Goal: Task Accomplishment & Management: Use online tool/utility

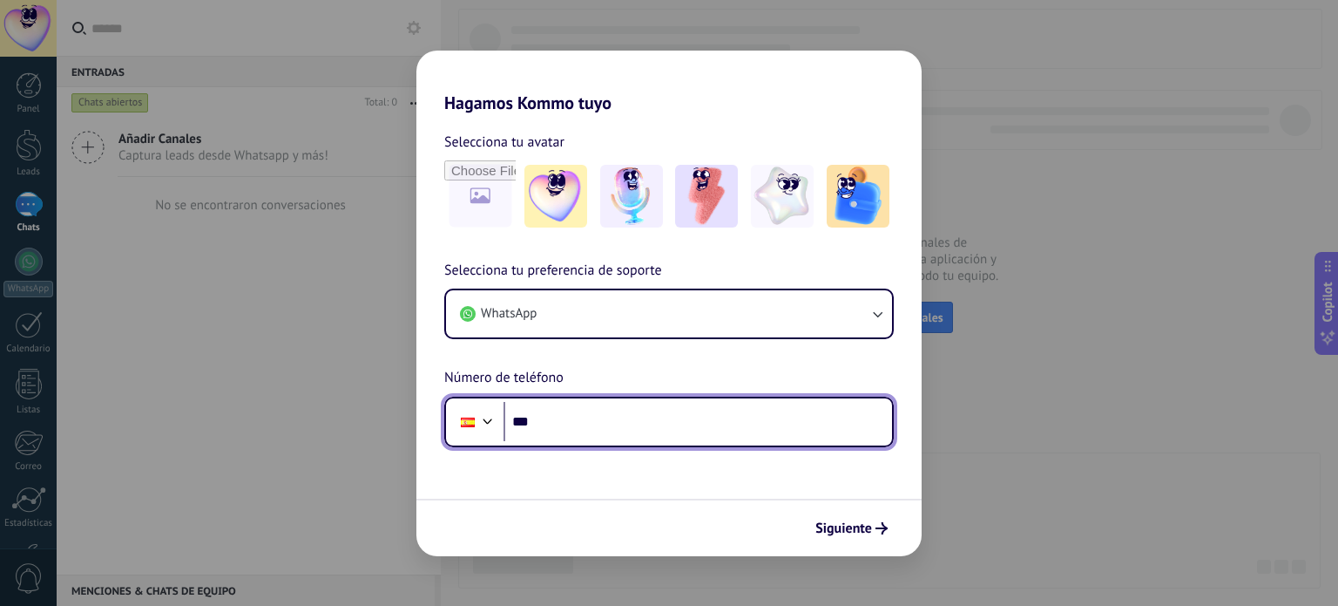
click at [567, 427] on input "***" at bounding box center [698, 422] width 389 height 40
click at [617, 421] on input "*****" at bounding box center [698, 422] width 389 height 40
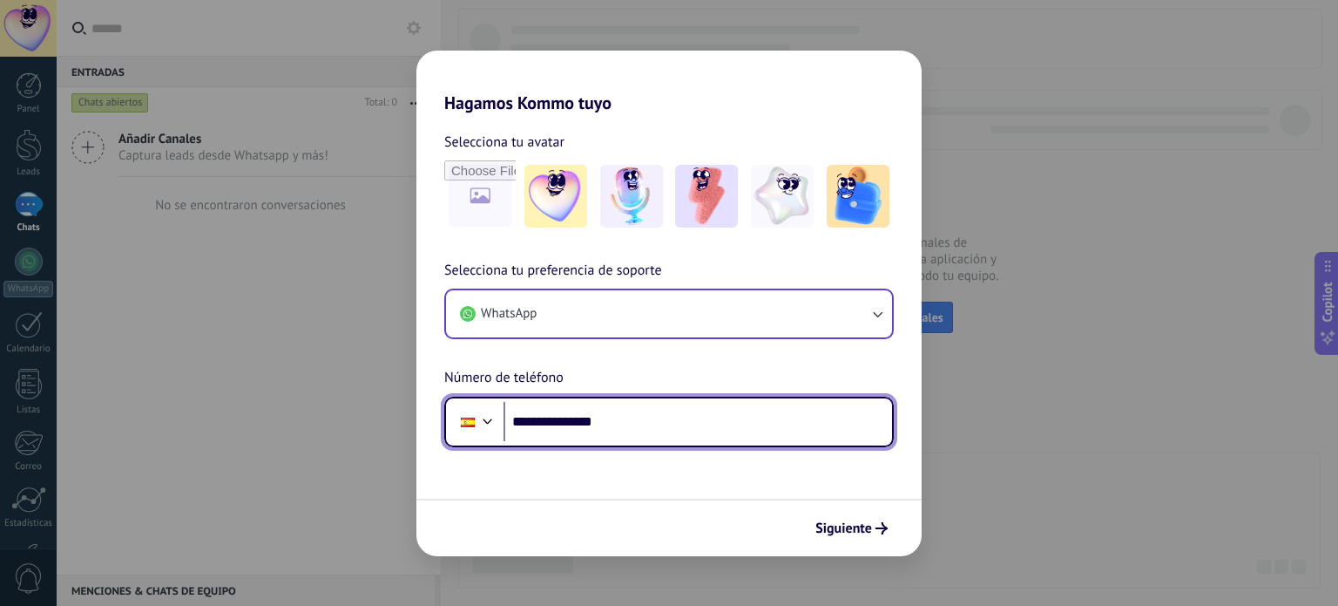
type input "**********"
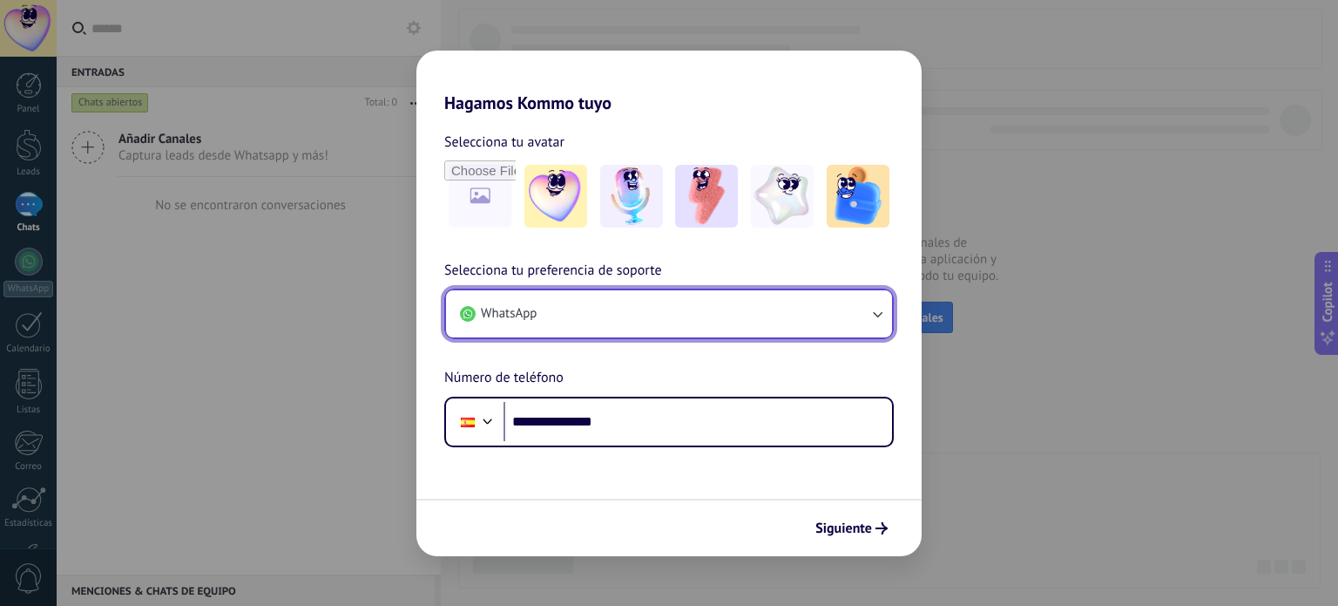
click at [683, 317] on button "WhatsApp" at bounding box center [669, 313] width 446 height 47
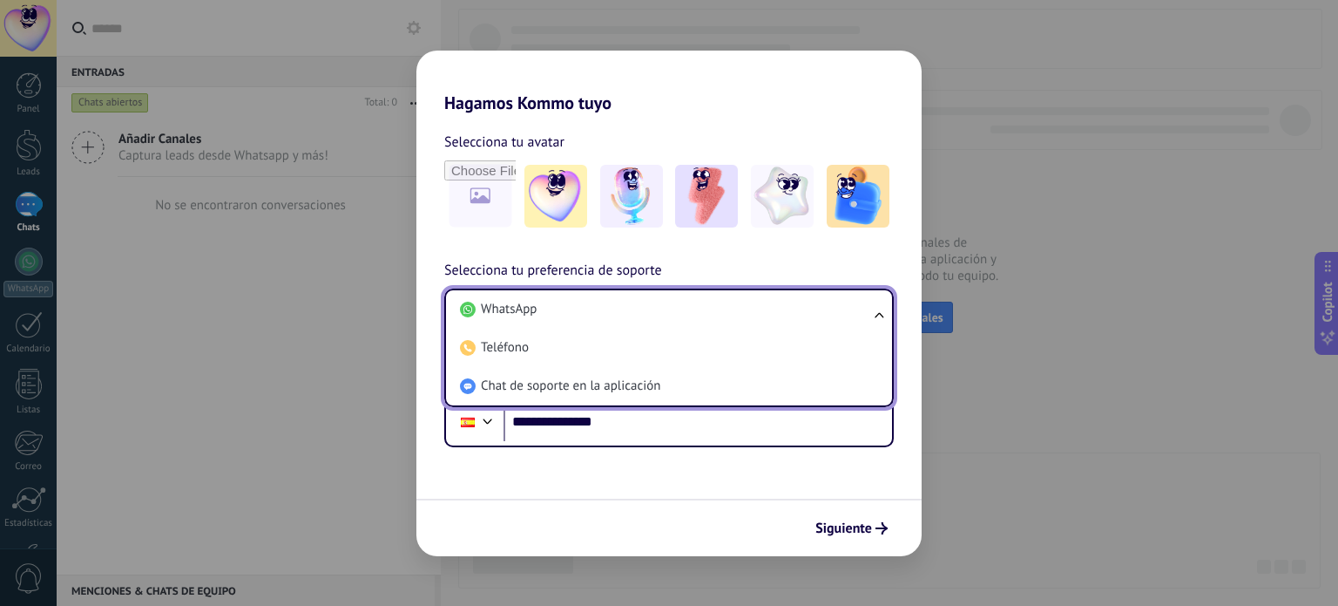
click at [683, 316] on li "WhatsApp" at bounding box center [665, 309] width 425 height 38
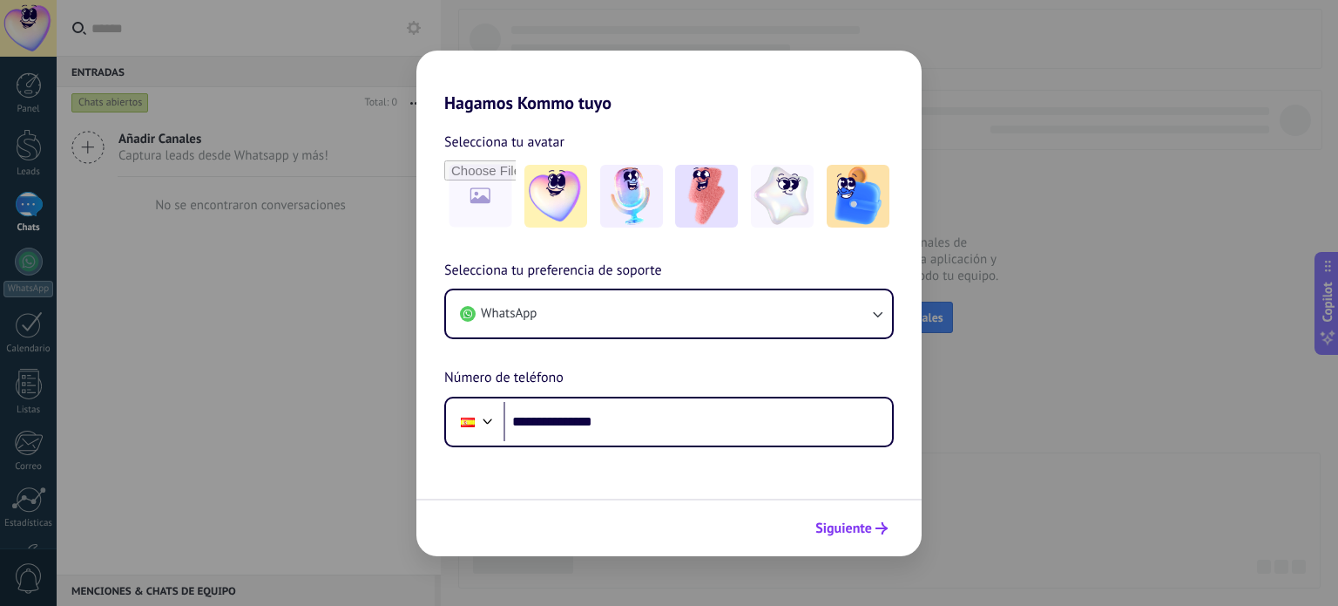
click at [837, 529] on span "Siguiente" at bounding box center [844, 528] width 57 height 12
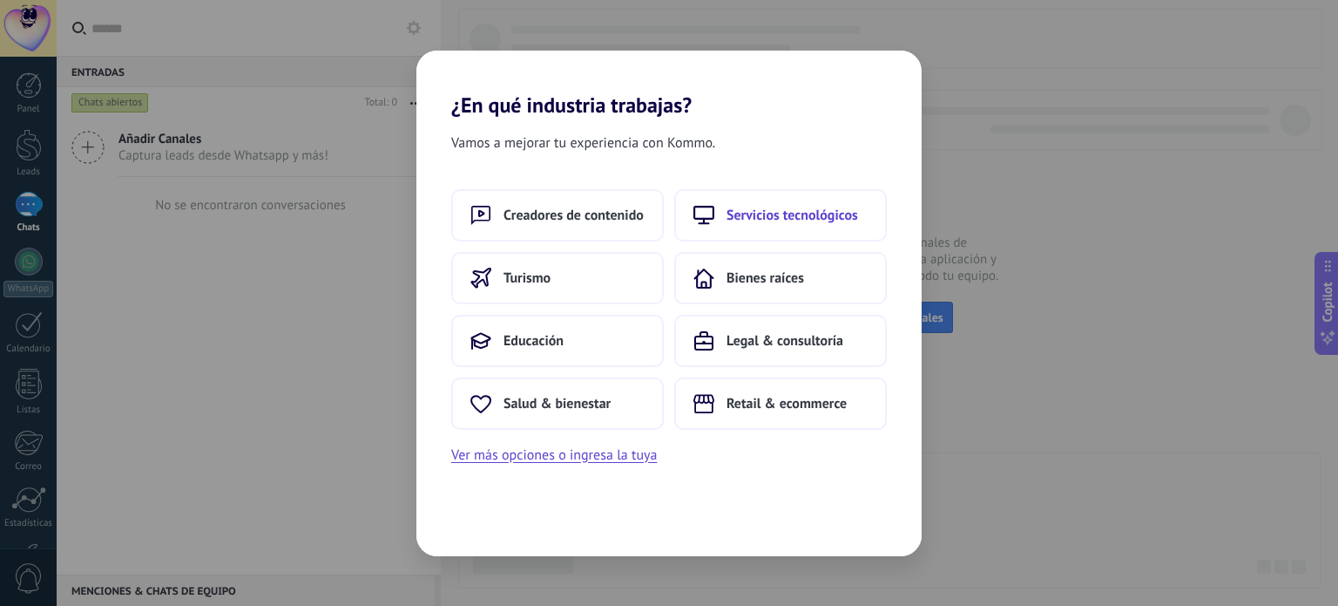
click at [763, 214] on span "Servicios tecnológicos" at bounding box center [793, 215] width 132 height 17
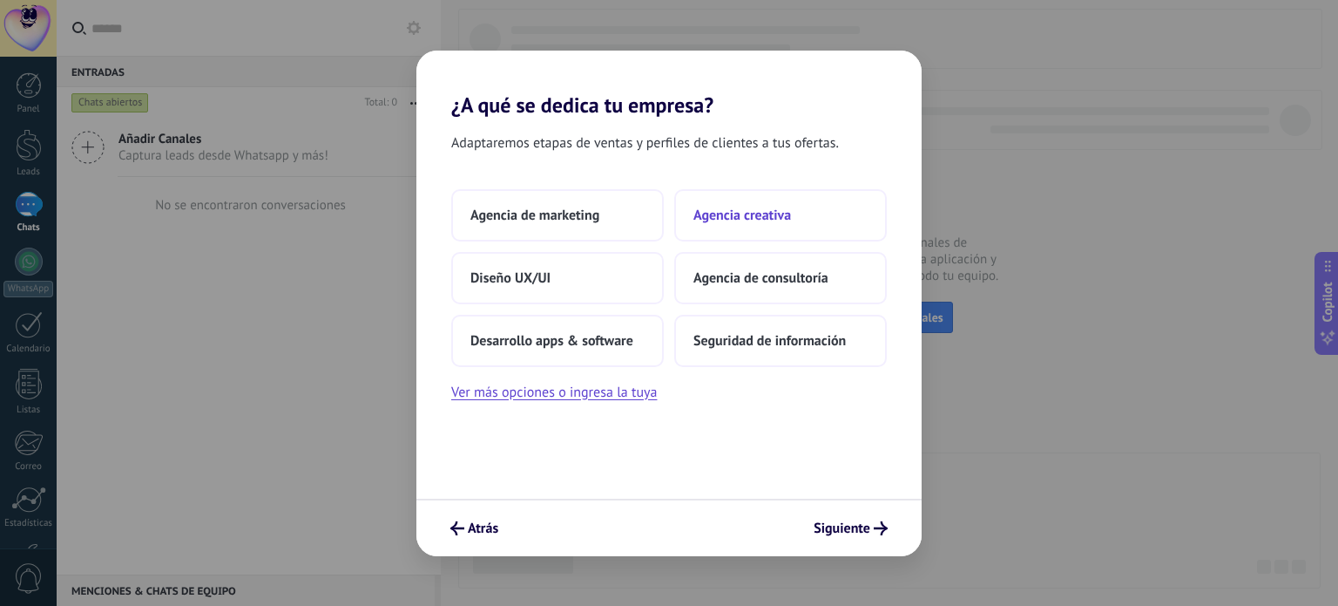
click at [735, 215] on span "Agencia creativa" at bounding box center [743, 215] width 98 height 17
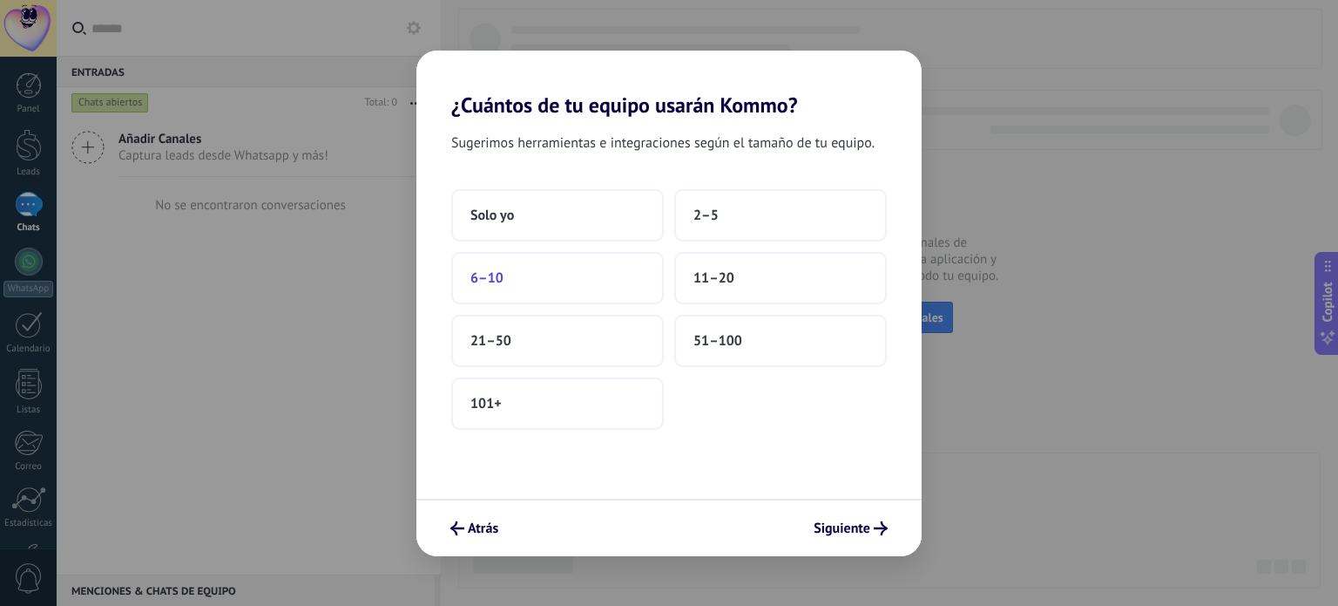
click at [491, 273] on span "6–10" at bounding box center [487, 277] width 33 height 17
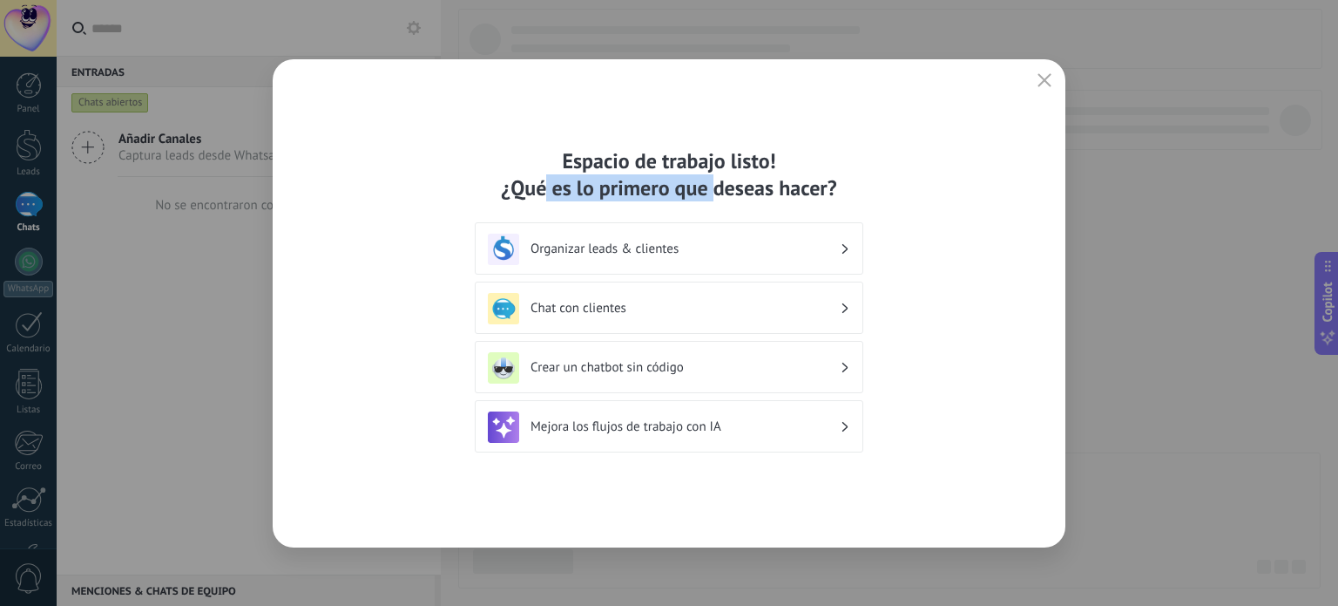
drag, startPoint x: 546, startPoint y: 195, endPoint x: 717, endPoint y: 198, distance: 171.7
click at [717, 198] on div "Espacio de trabajo listo! ¿Qué es lo primero que deseas hacer?" at bounding box center [669, 174] width 389 height 54
click at [1036, 81] on button "button" at bounding box center [1044, 81] width 23 height 24
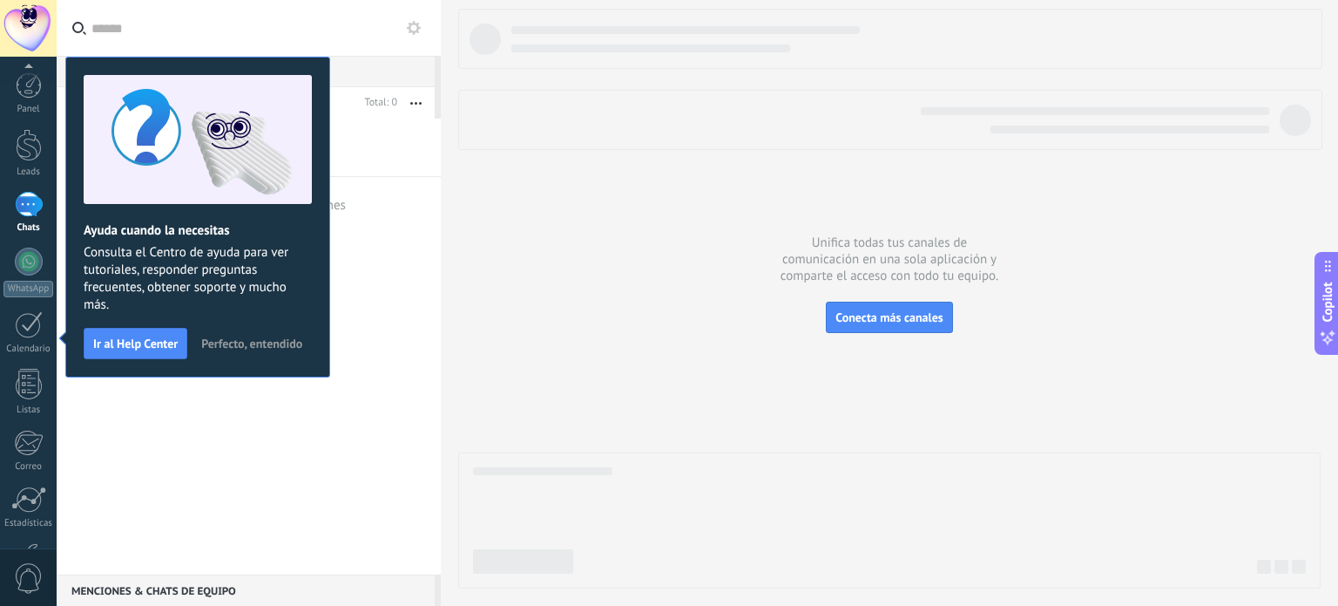
scroll to position [119, 0]
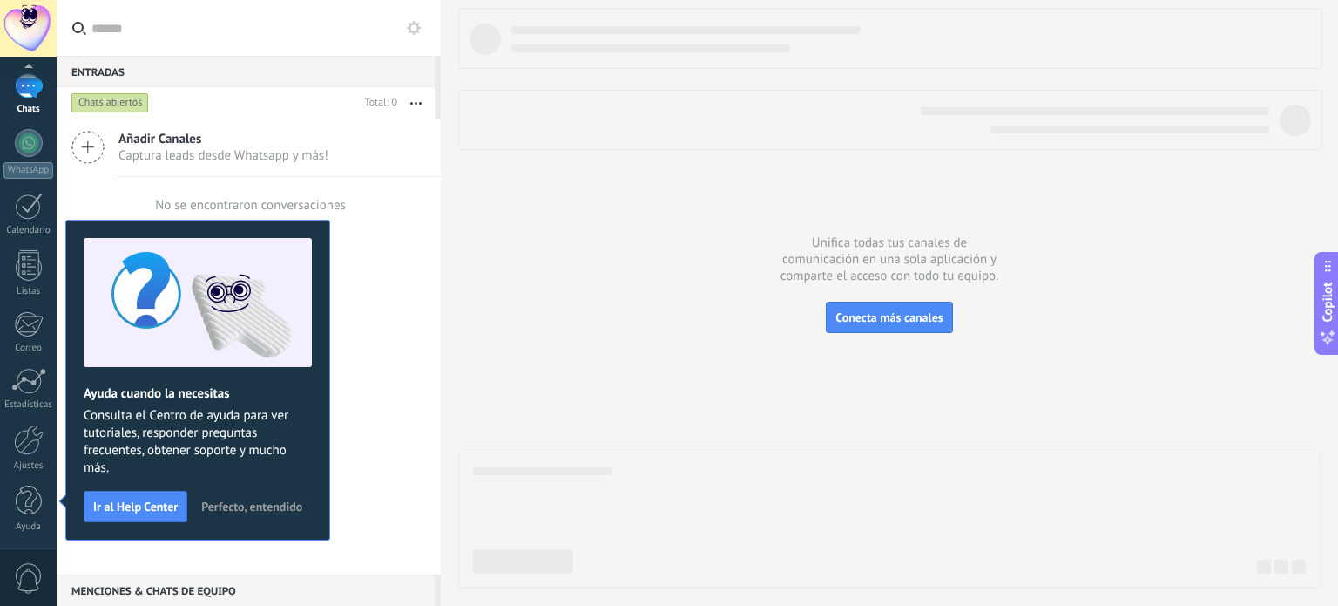
click at [241, 510] on span "Perfecto, entendido" at bounding box center [251, 506] width 101 height 12
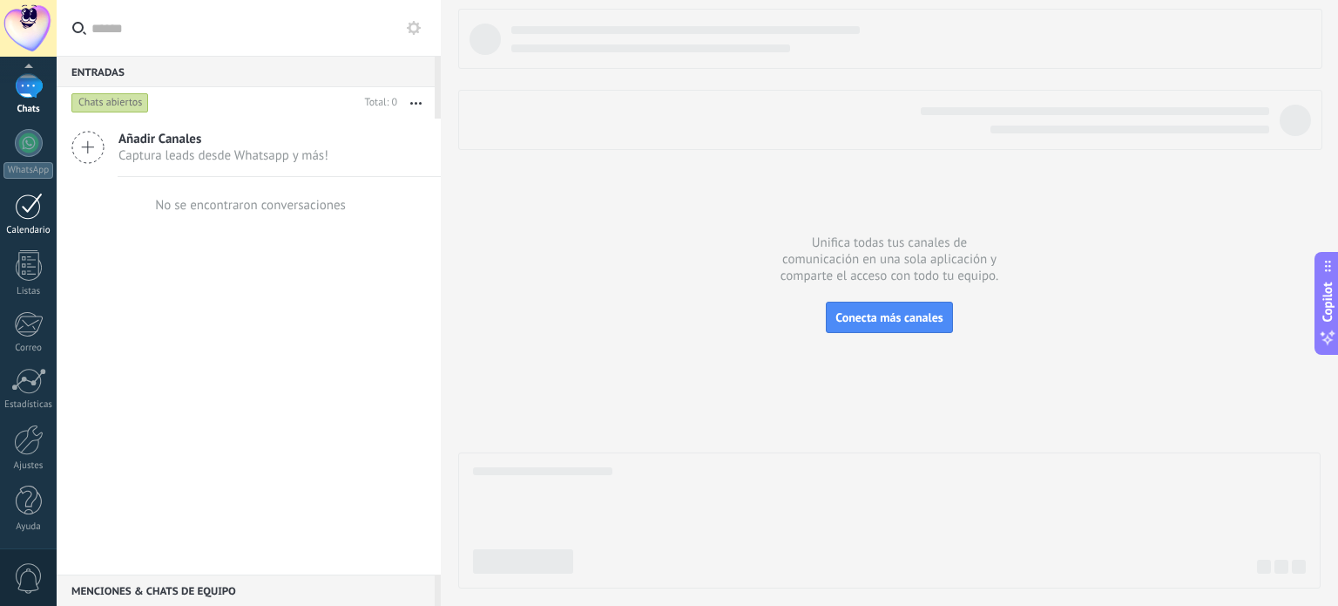
click at [17, 215] on div at bounding box center [29, 206] width 28 height 27
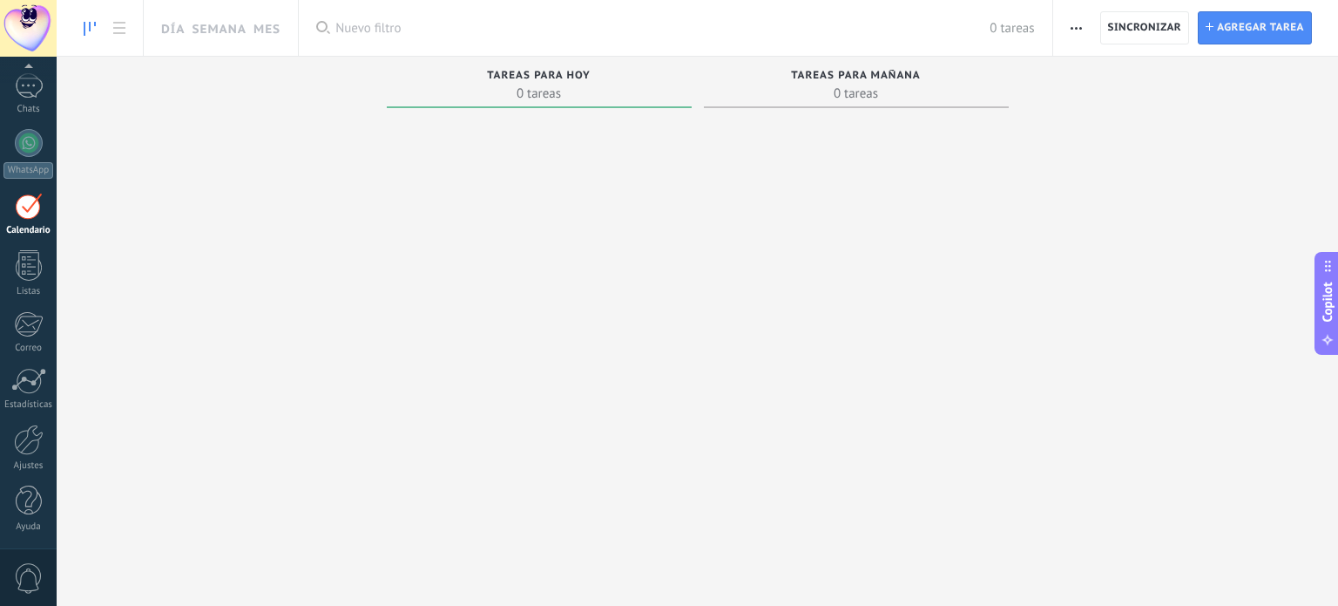
scroll to position [49, 0]
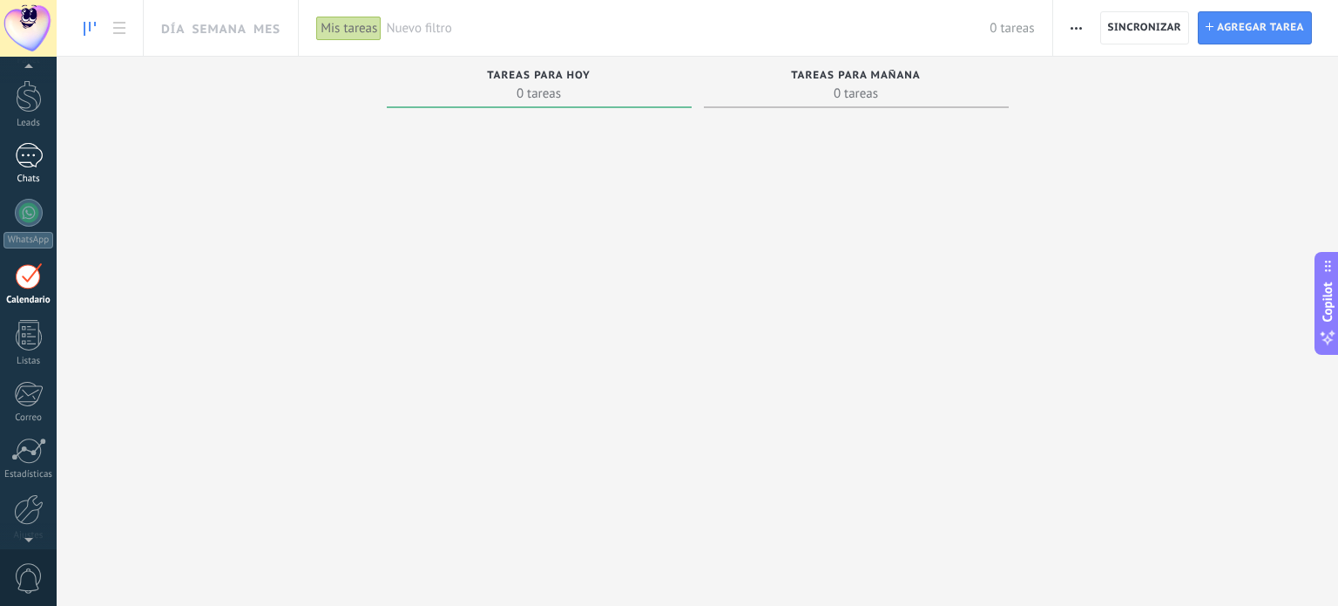
click at [35, 146] on div at bounding box center [29, 155] width 28 height 25
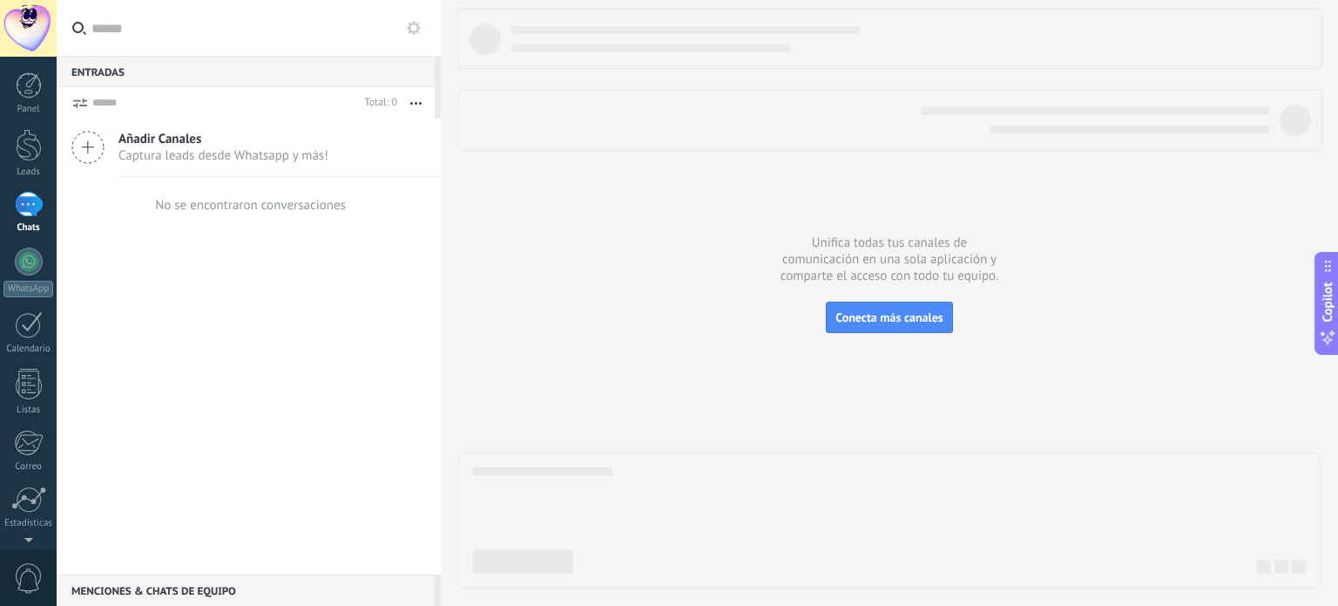
click at [35, 146] on div at bounding box center [29, 145] width 26 height 32
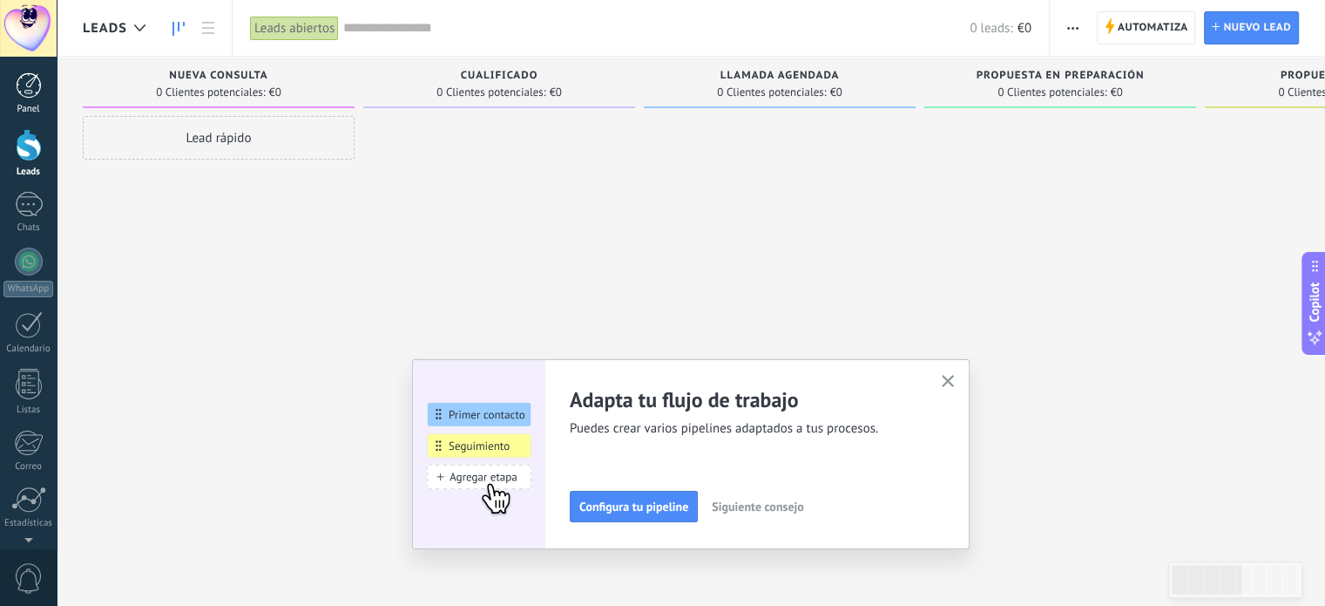
click at [30, 85] on div at bounding box center [29, 85] width 26 height 26
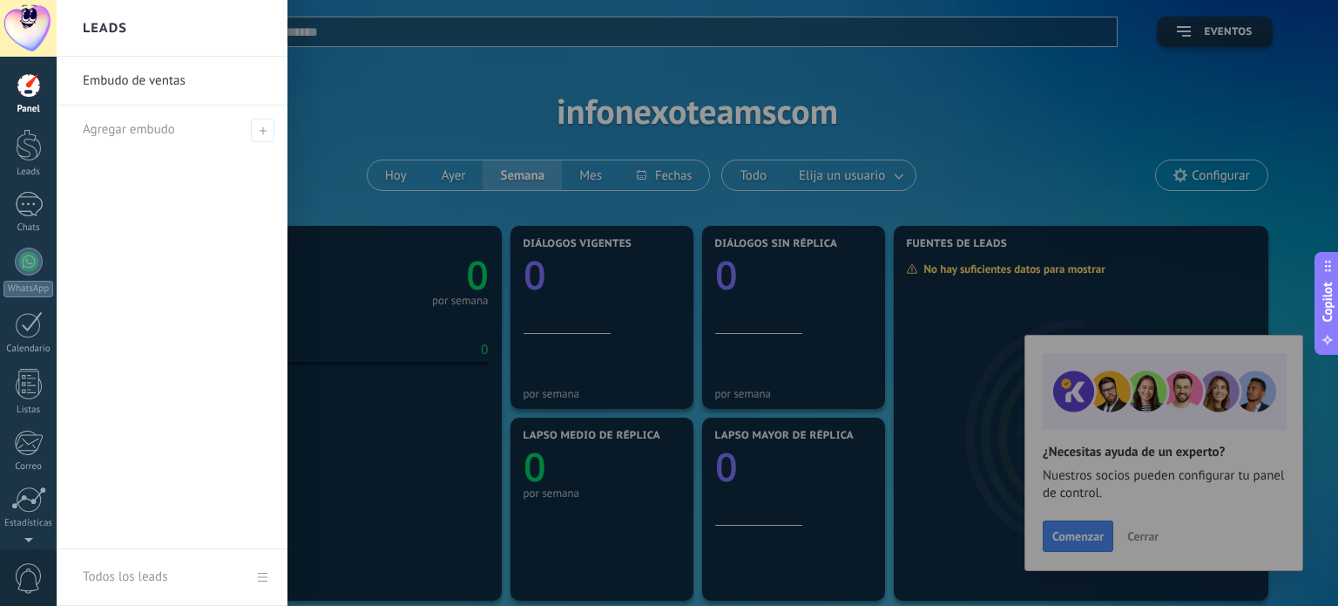
click at [1101, 173] on div at bounding box center [726, 303] width 1338 height 606
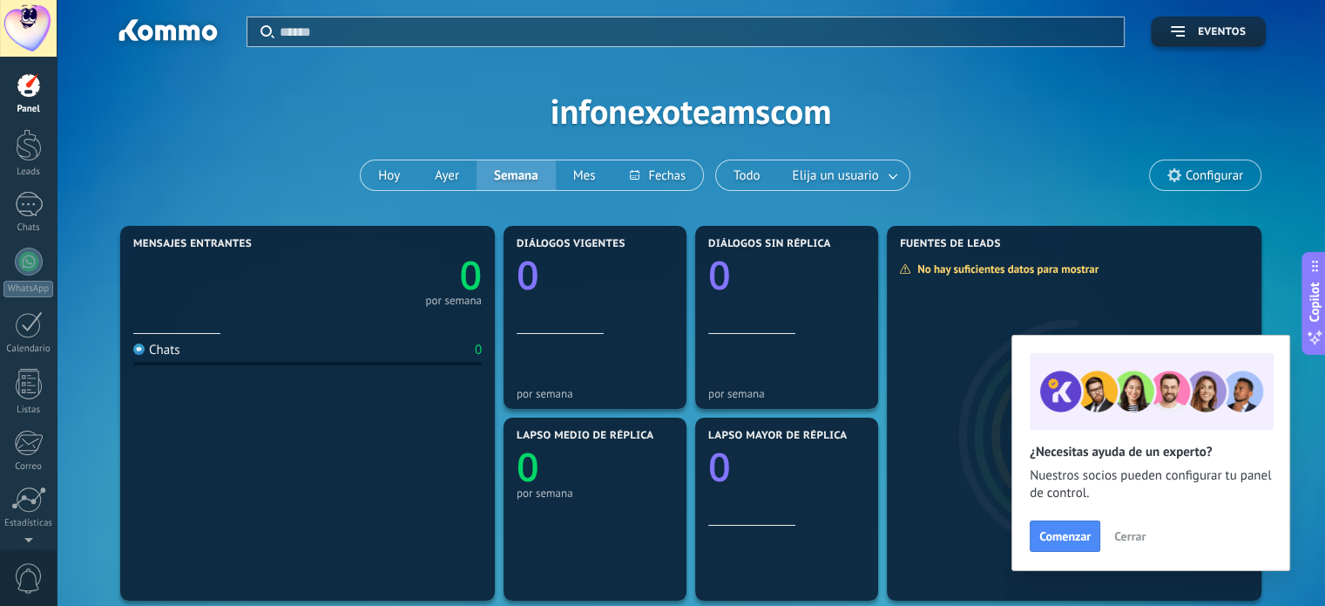
click at [1116, 532] on span "Cerrar" at bounding box center [1130, 536] width 31 height 12
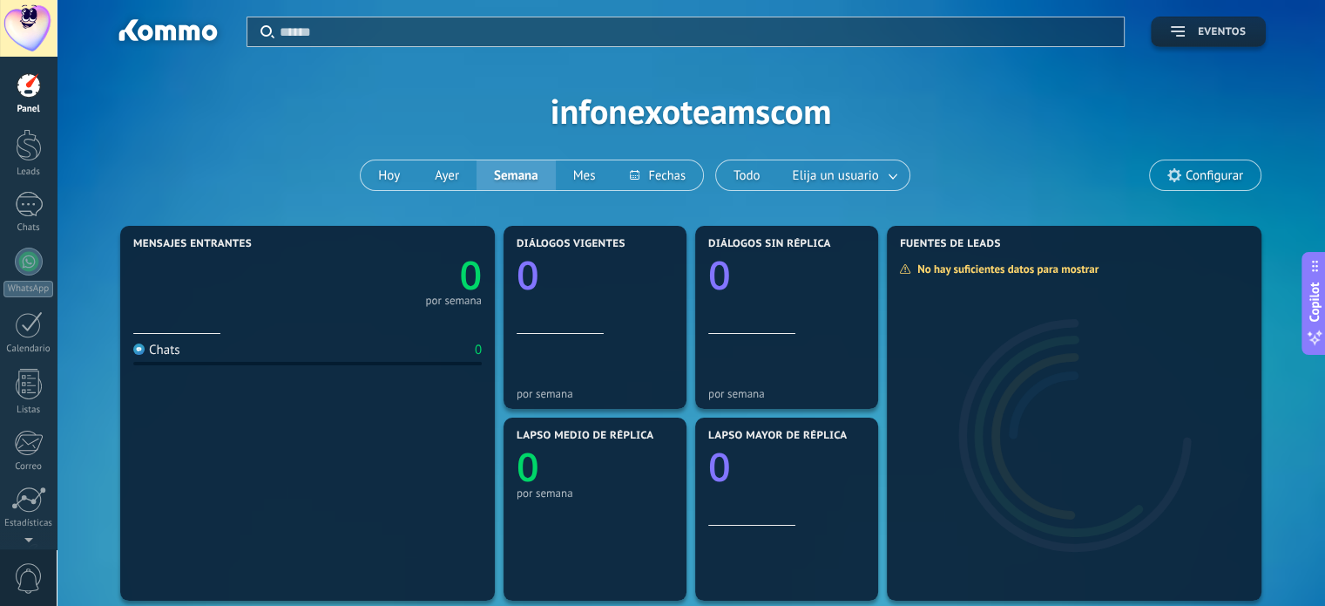
click at [1216, 29] on span "Eventos" at bounding box center [1222, 32] width 48 height 12
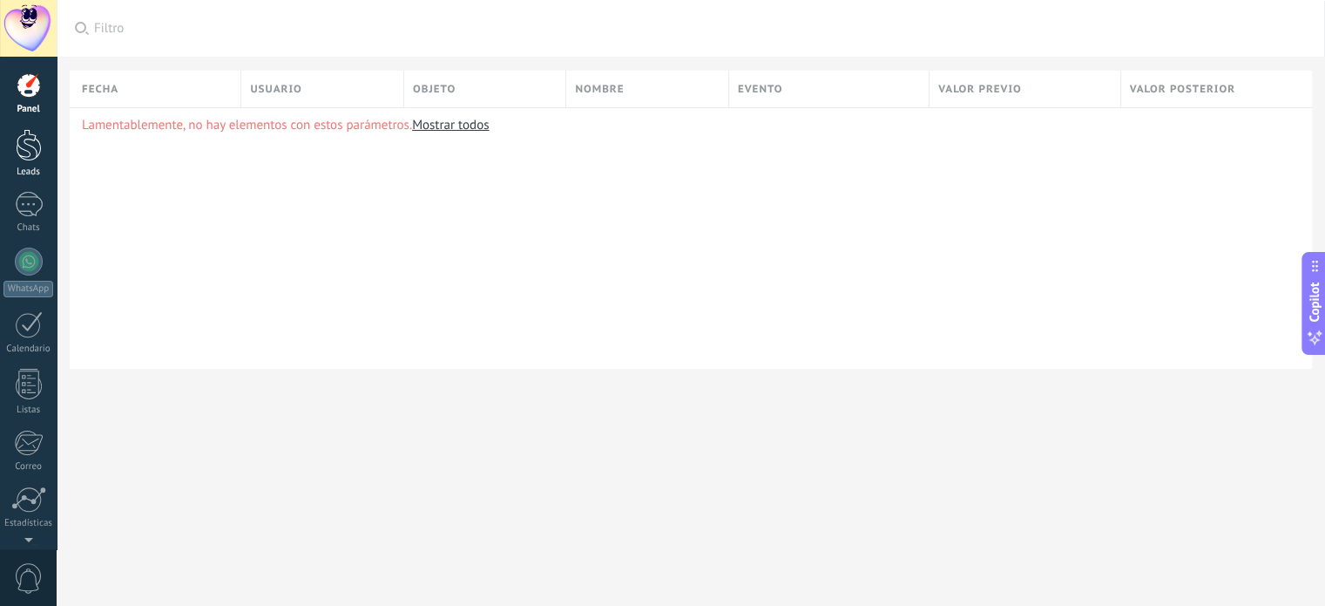
click at [35, 155] on div at bounding box center [29, 145] width 26 height 32
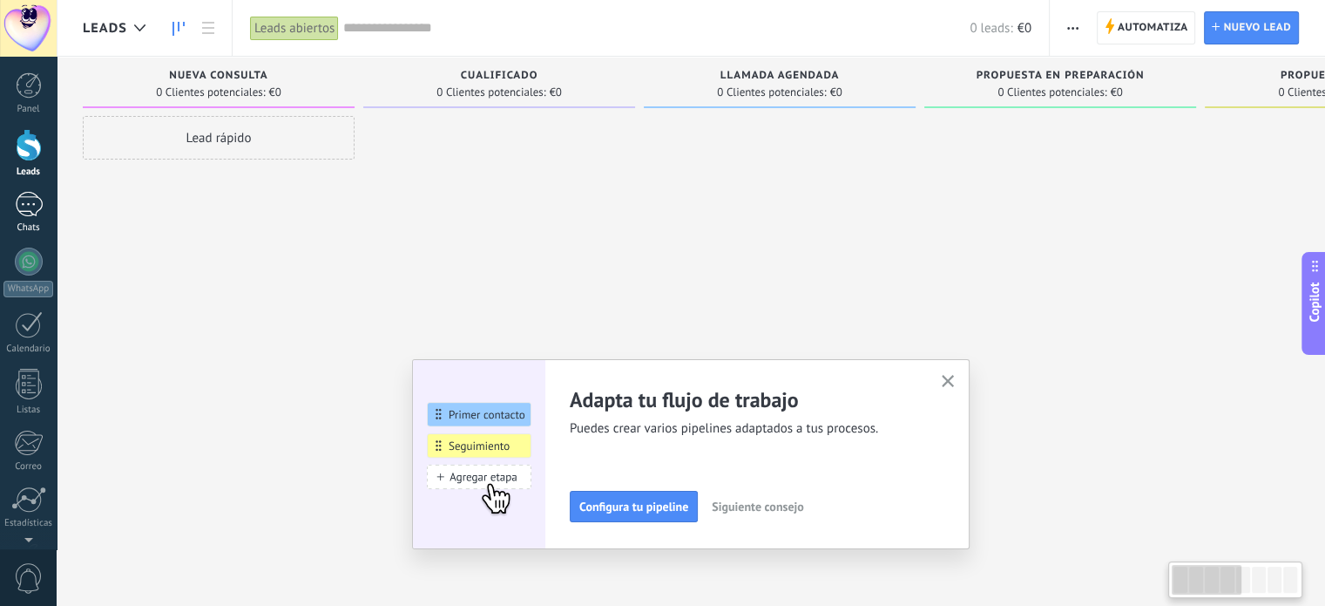
click at [16, 208] on div at bounding box center [29, 204] width 28 height 25
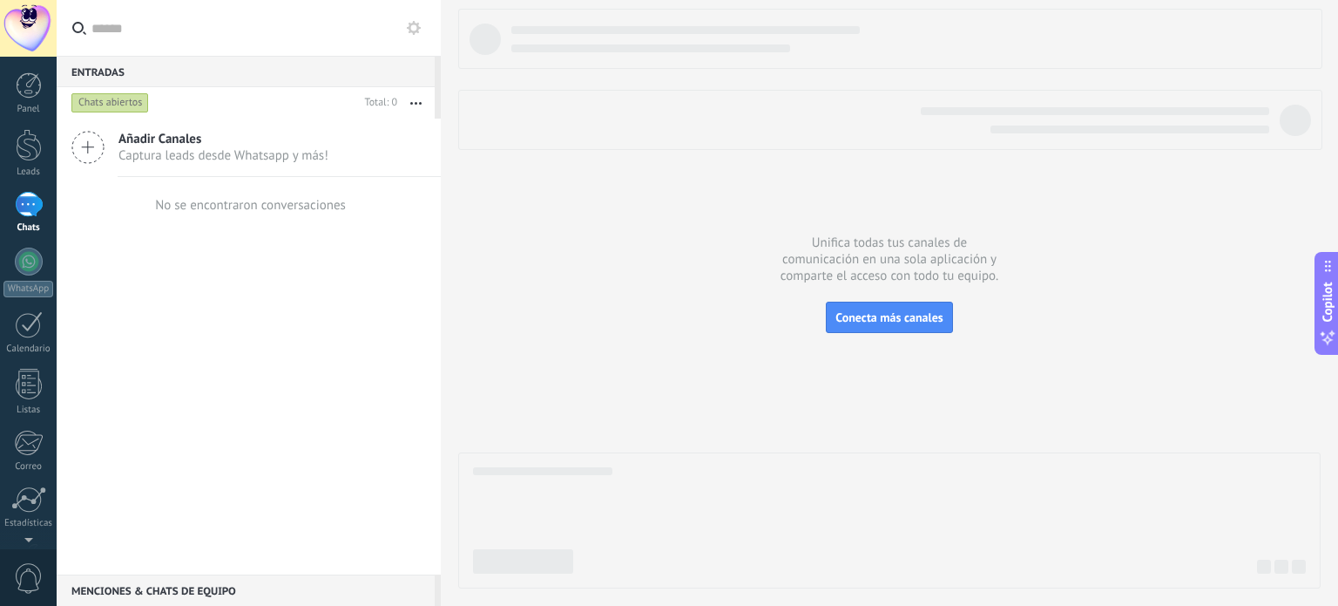
click at [190, 149] on span "Captura leads desde Whatsapp y más!" at bounding box center [224, 155] width 210 height 17
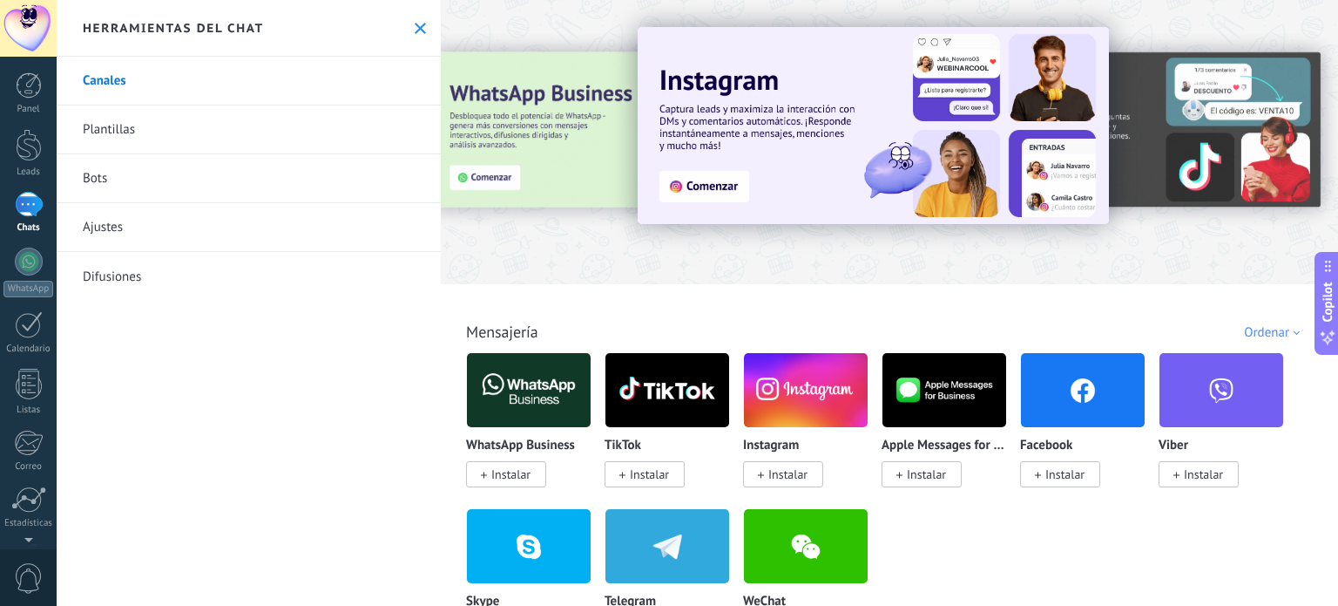
click at [104, 177] on link "Bots" at bounding box center [249, 178] width 384 height 49
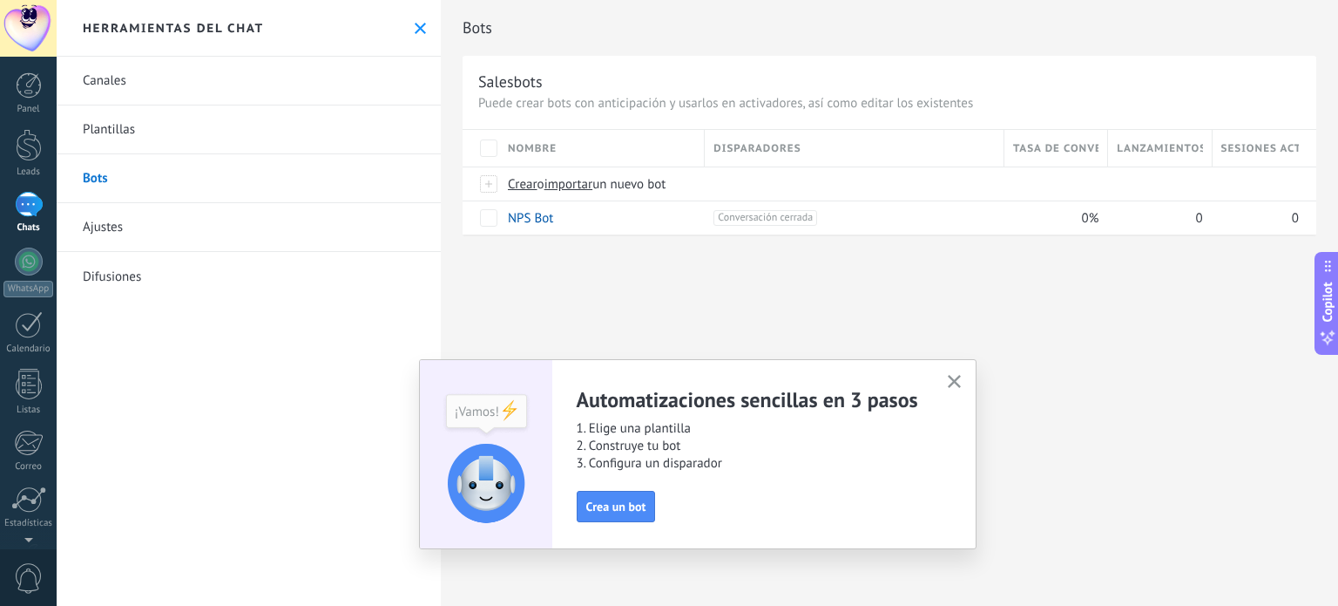
click at [124, 113] on link "Plantillas" at bounding box center [249, 129] width 384 height 49
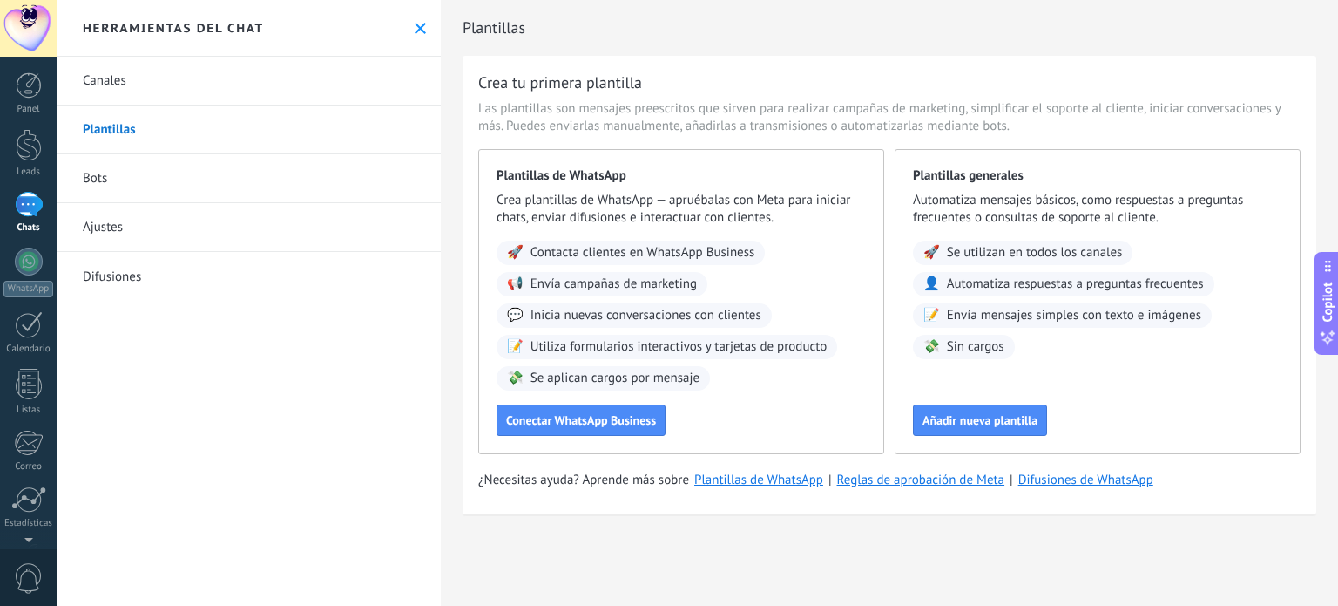
click at [112, 77] on link "Canales" at bounding box center [249, 81] width 384 height 49
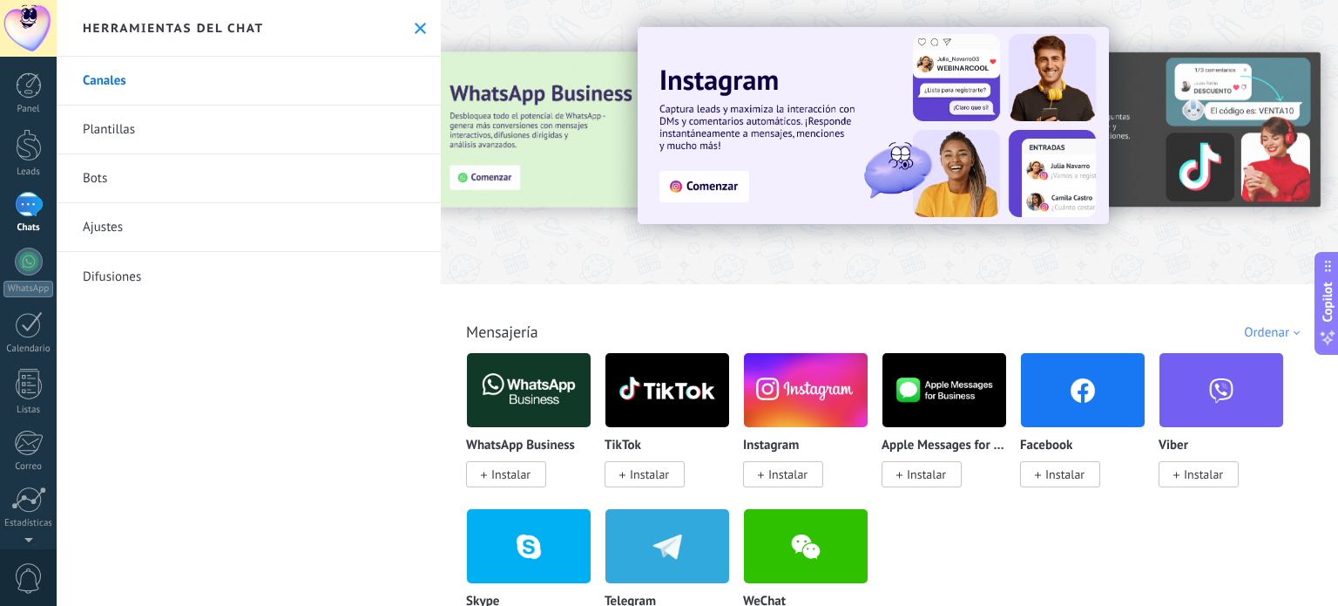
click at [104, 118] on link "Plantillas" at bounding box center [249, 129] width 384 height 49
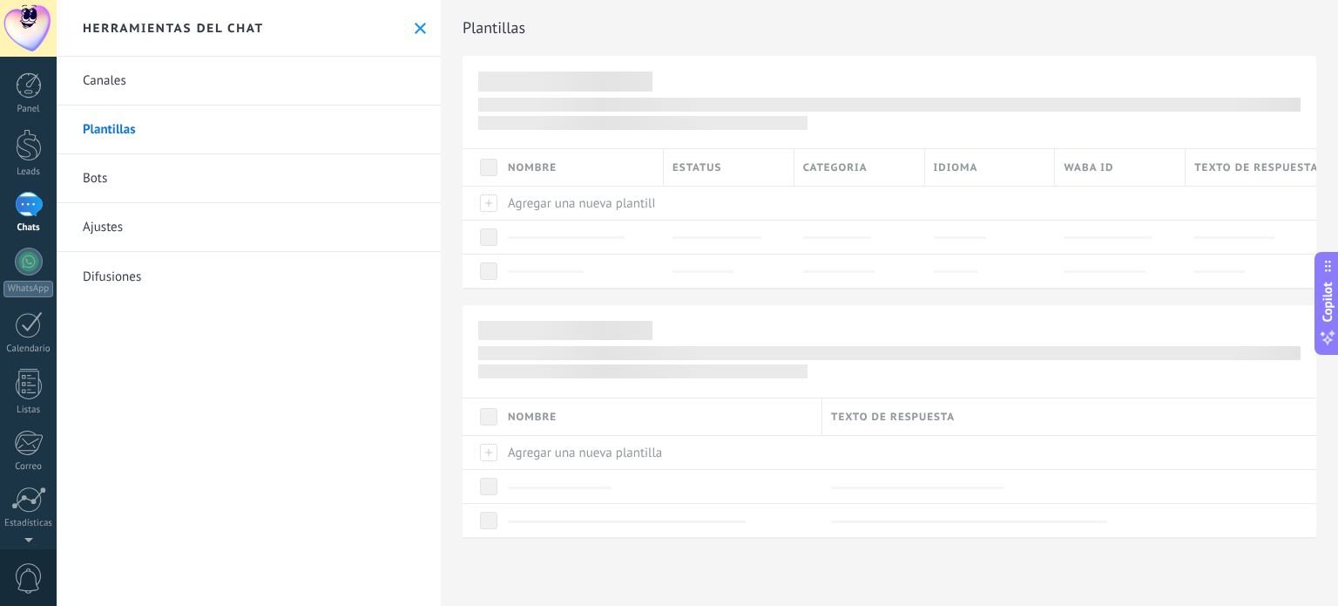
click at [112, 175] on link "Bots" at bounding box center [249, 178] width 384 height 49
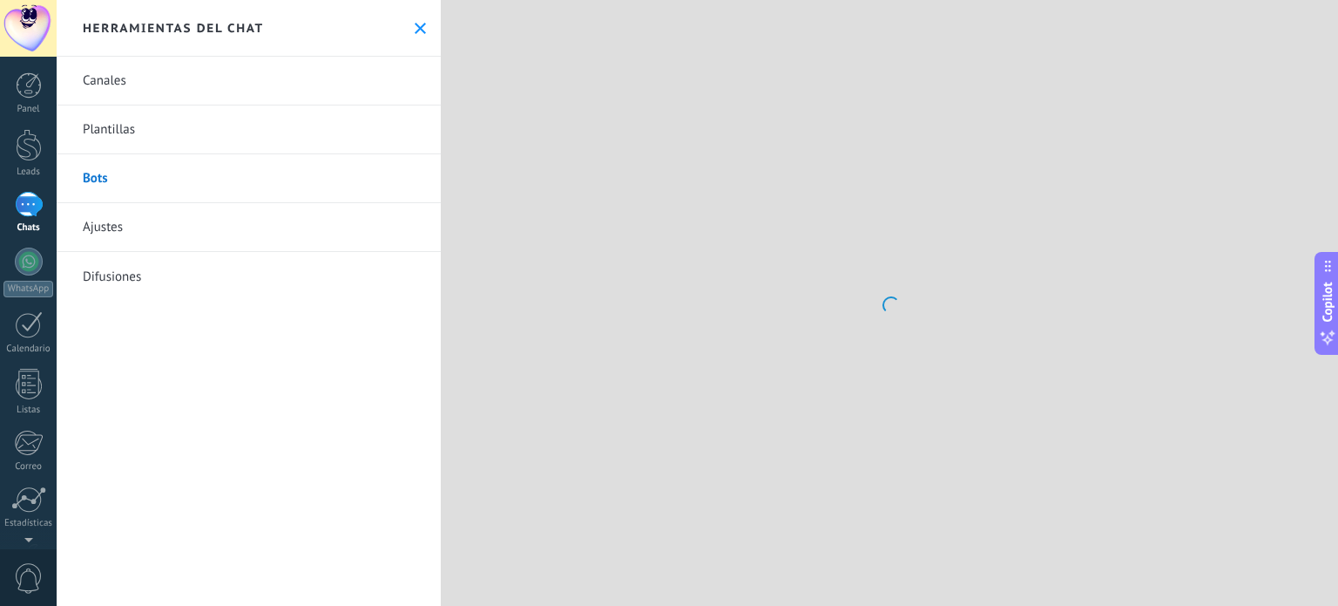
click at [119, 231] on link "Ajustes" at bounding box center [249, 227] width 384 height 49
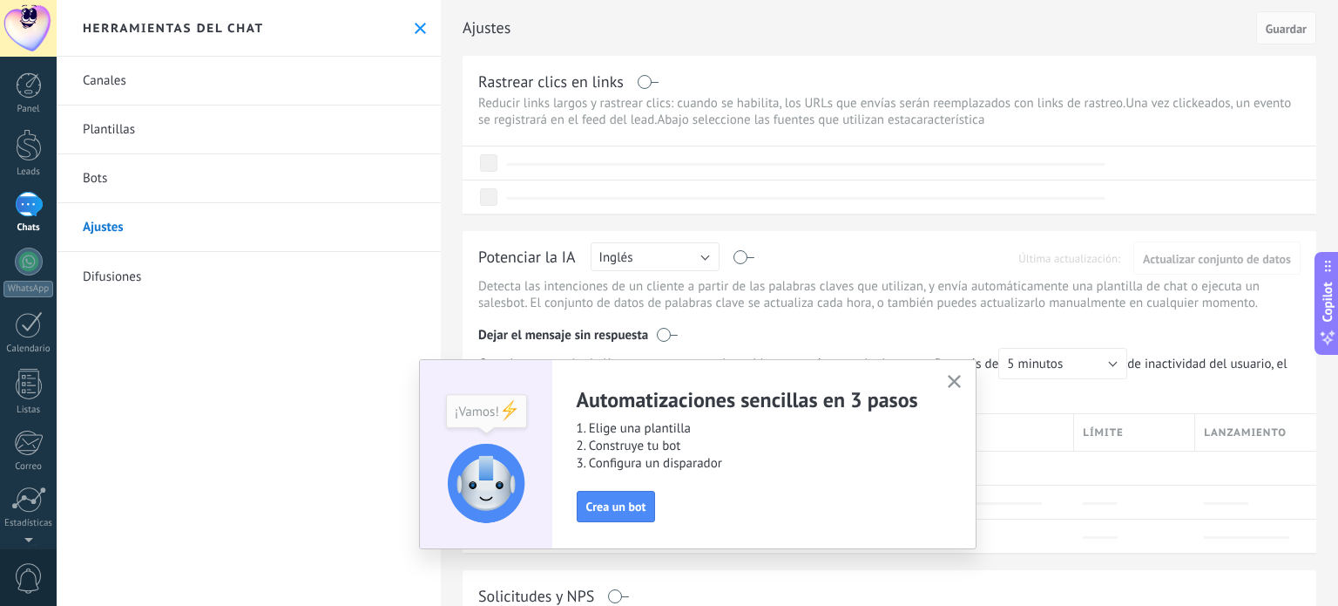
click at [127, 281] on link "Difusiones" at bounding box center [249, 276] width 384 height 49
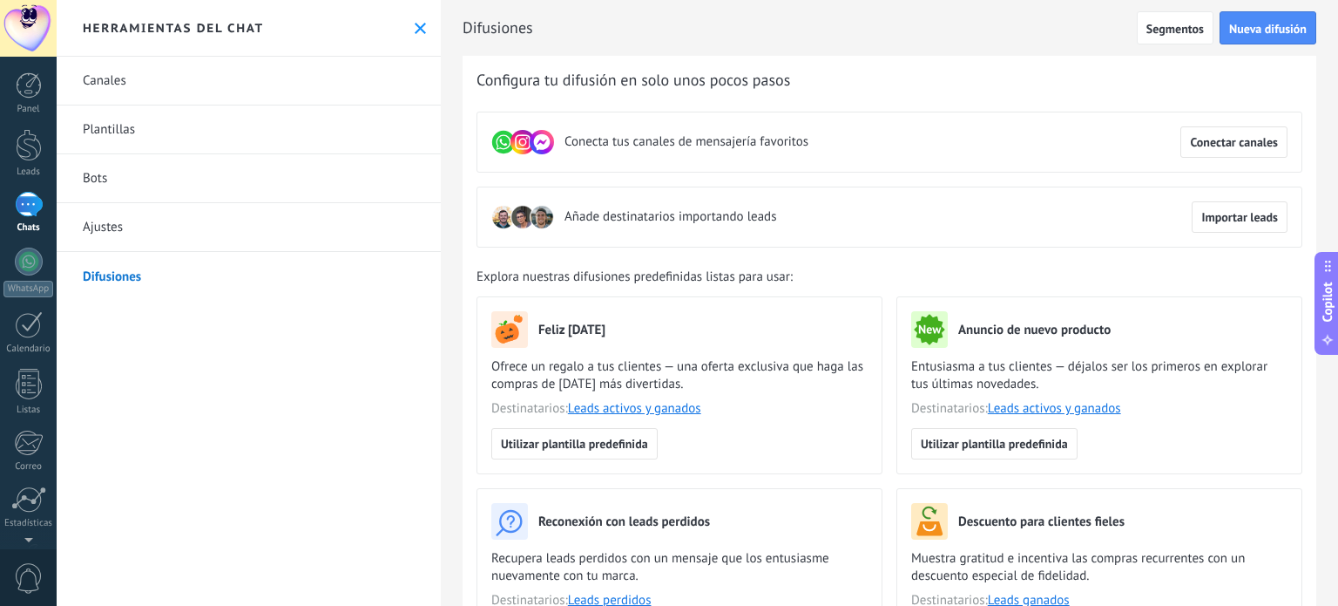
click at [72, 212] on link "Ajustes" at bounding box center [249, 227] width 384 height 49
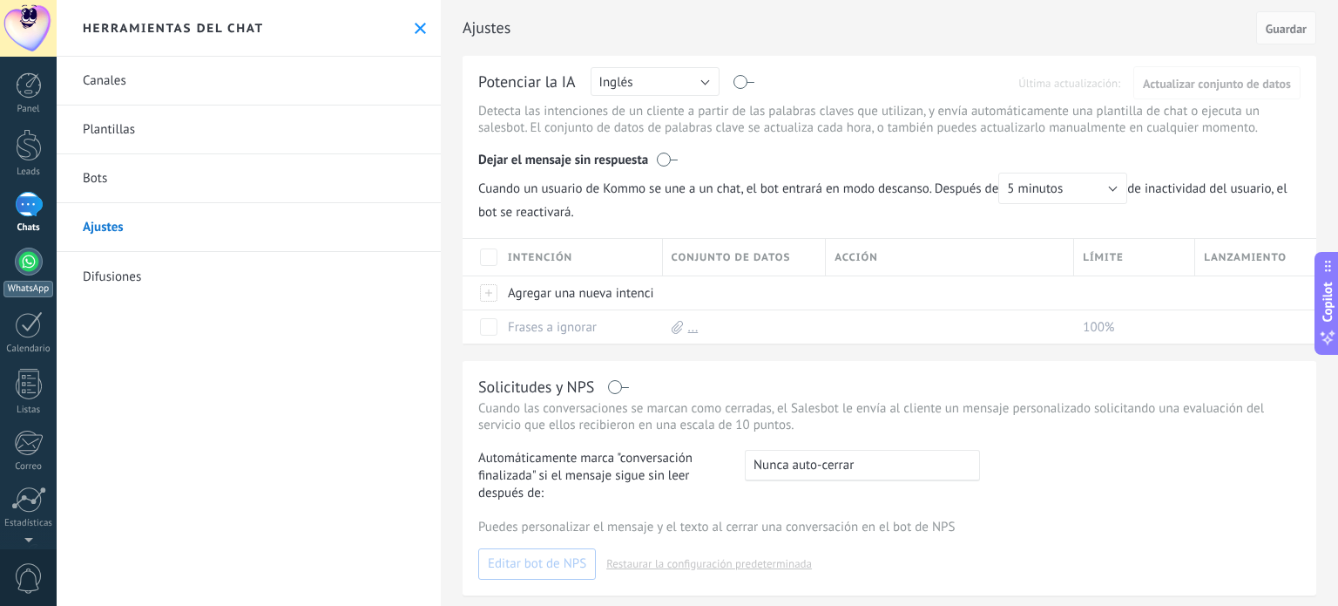
click at [16, 272] on link "WhatsApp" at bounding box center [28, 272] width 57 height 50
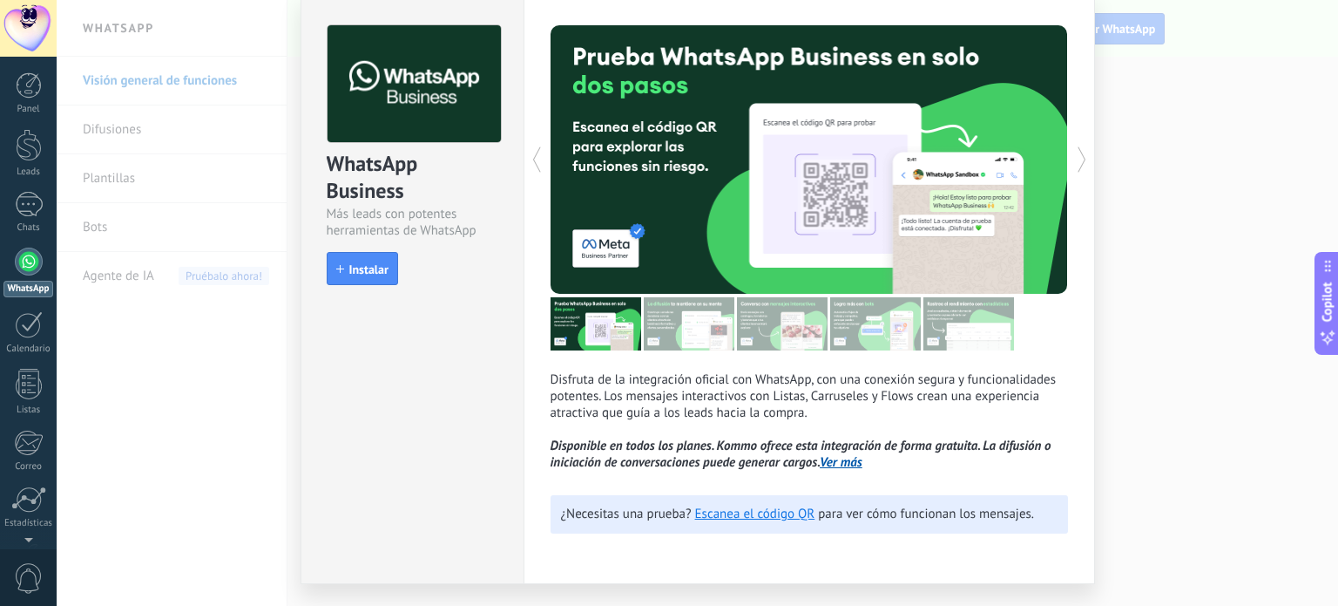
scroll to position [106, 0]
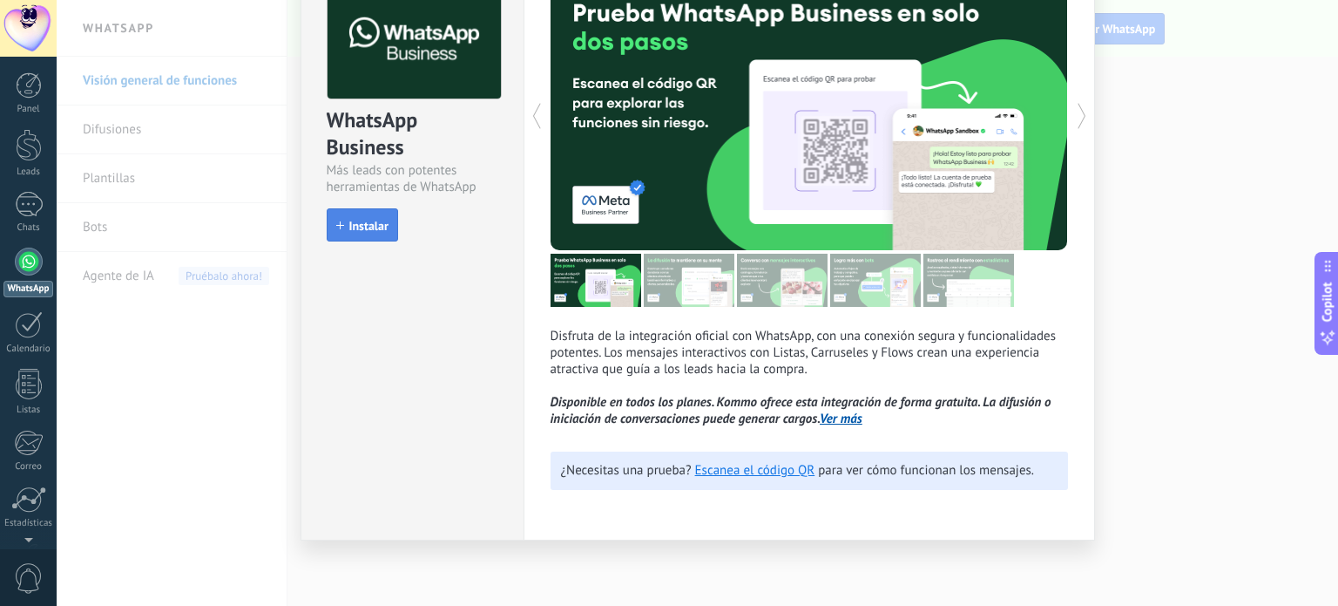
click at [382, 224] on span "Instalar" at bounding box center [368, 226] width 39 height 12
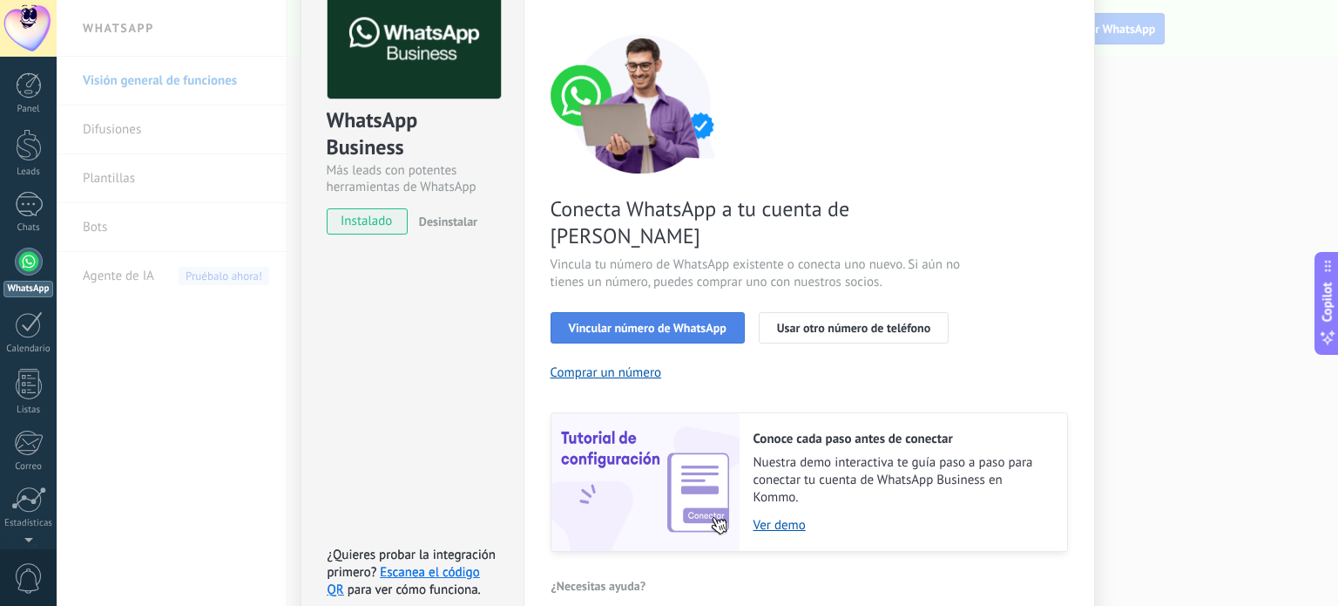
click at [685, 322] on span "Vincular número de WhatsApp" at bounding box center [648, 328] width 158 height 12
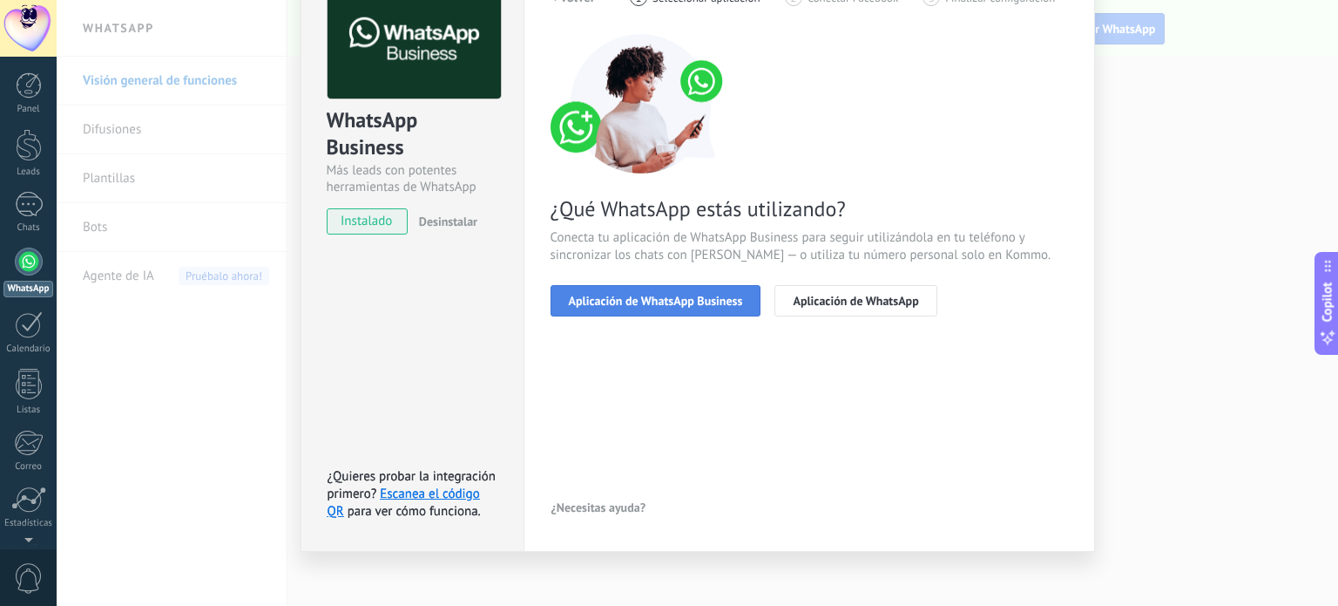
click at [638, 305] on span "Aplicación de WhatsApp Business" at bounding box center [656, 301] width 174 height 12
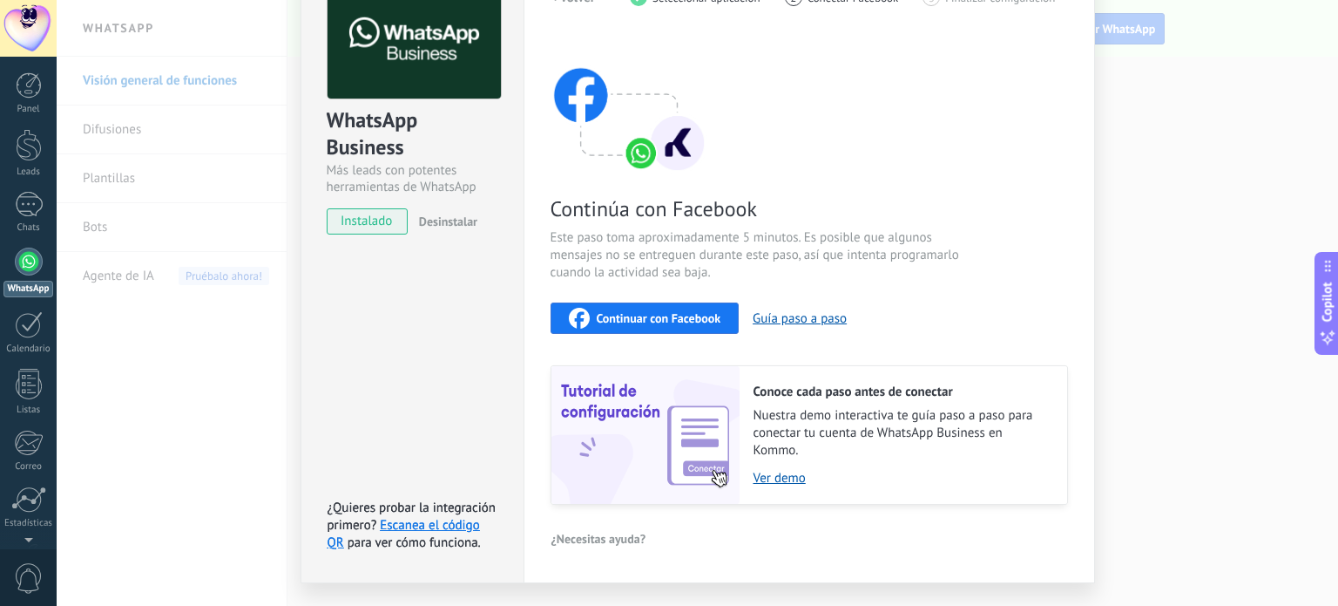
click at [628, 313] on span "Continuar con Facebook" at bounding box center [659, 318] width 125 height 12
click at [673, 308] on div "Continuar con Facebook" at bounding box center [645, 318] width 152 height 21
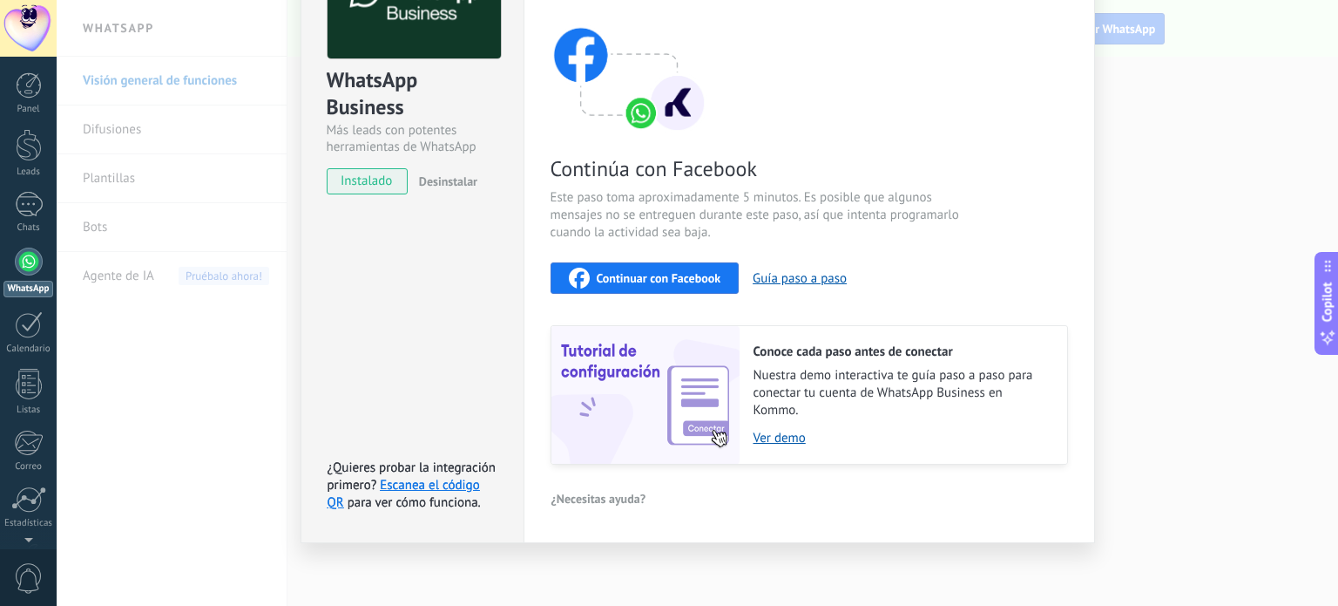
scroll to position [147, 0]
click at [806, 281] on button "Guía paso a paso" at bounding box center [800, 277] width 94 height 17
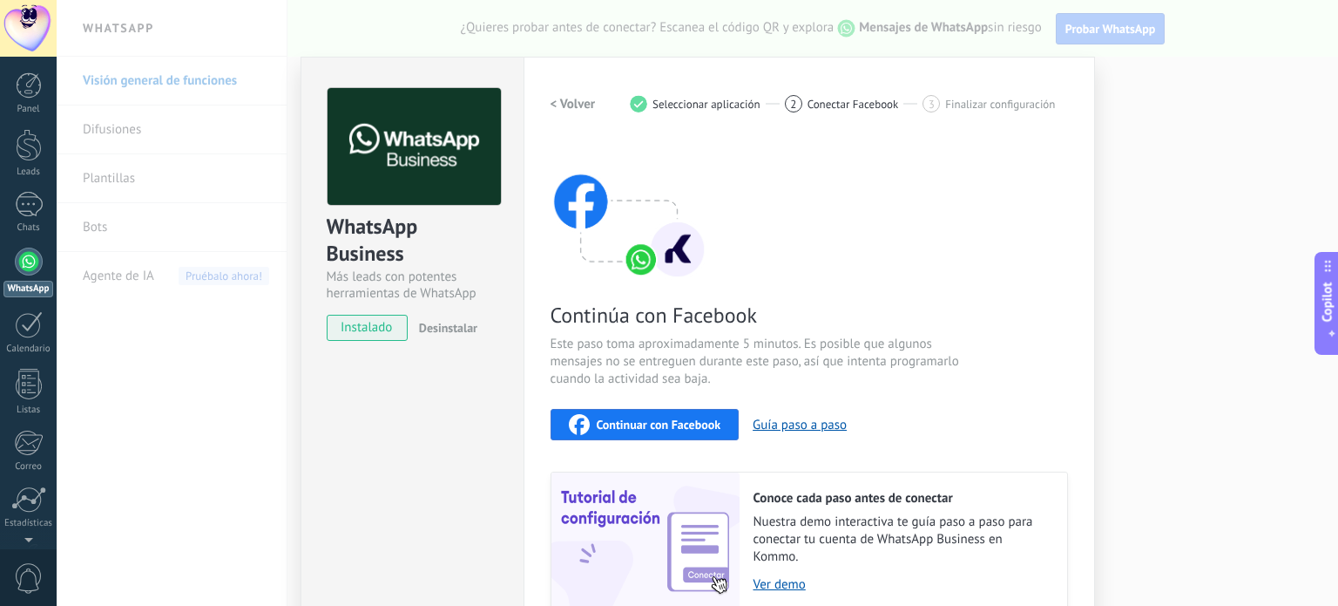
click at [599, 418] on span "Continuar con Facebook" at bounding box center [659, 424] width 125 height 12
